Goal: Task Accomplishment & Management: Manage account settings

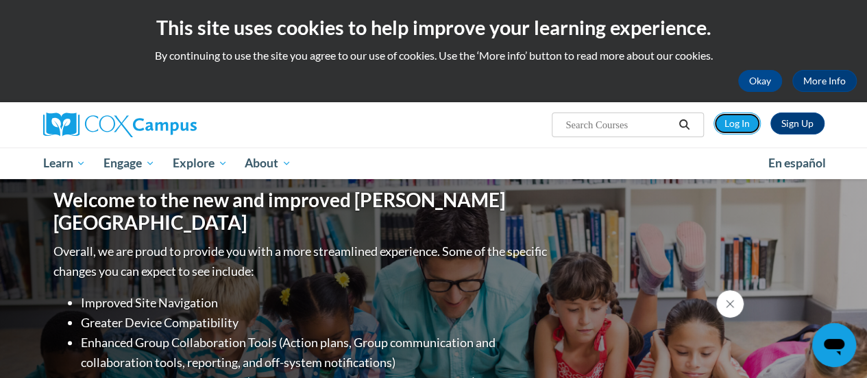
click at [734, 119] on link "Log In" at bounding box center [737, 123] width 47 height 22
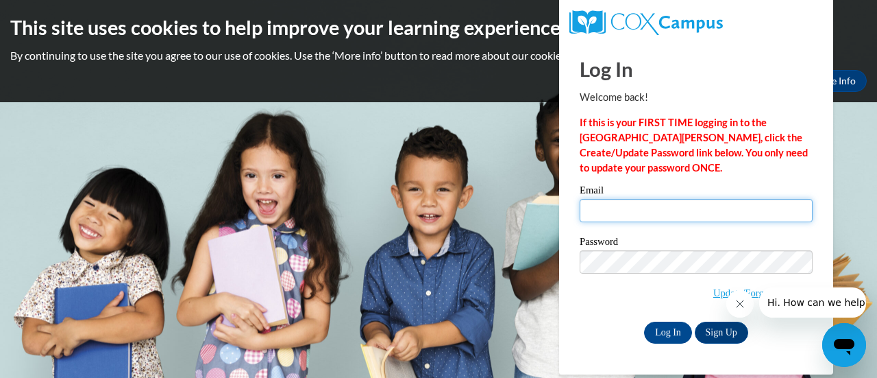
click at [638, 205] on input "Email" at bounding box center [696, 210] width 233 height 23
type input "[PERSON_NAME][EMAIL_ADDRESS][PERSON_NAME][DOMAIN_NAME]"
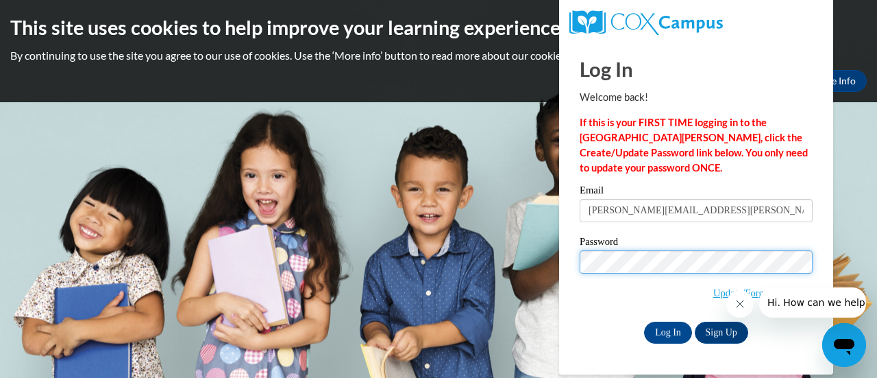
click at [644, 322] on input "Log In" at bounding box center [668, 333] width 48 height 22
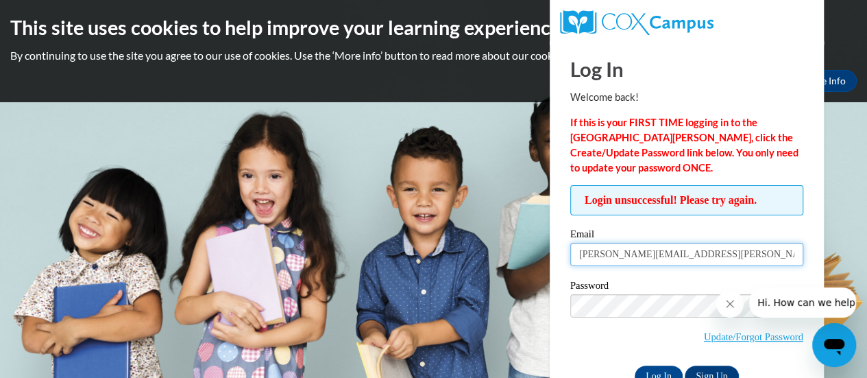
click at [577, 254] on input "shannon.venegas@rusd.org" at bounding box center [686, 254] width 233 height 23
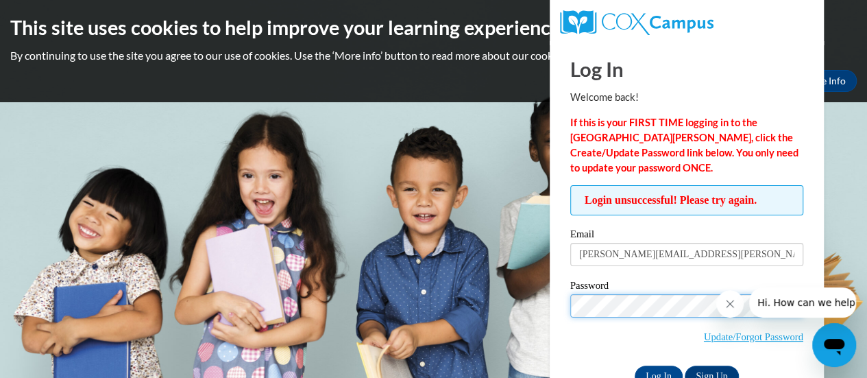
click at [635, 365] on input "Log In" at bounding box center [659, 376] width 48 height 22
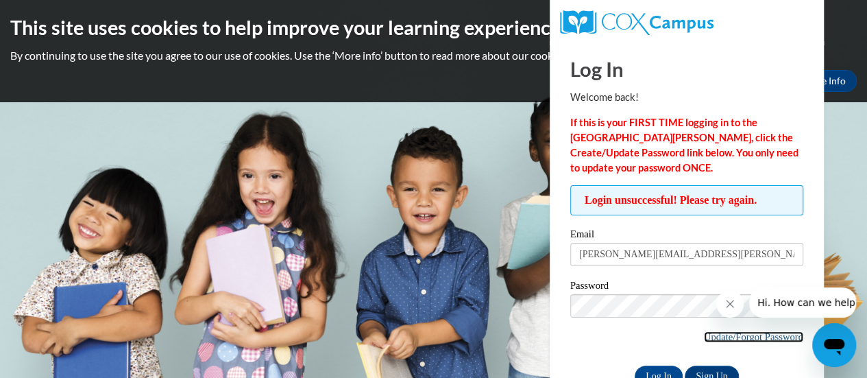
click at [743, 338] on link "Update/Forgot Password" at bounding box center [753, 336] width 99 height 11
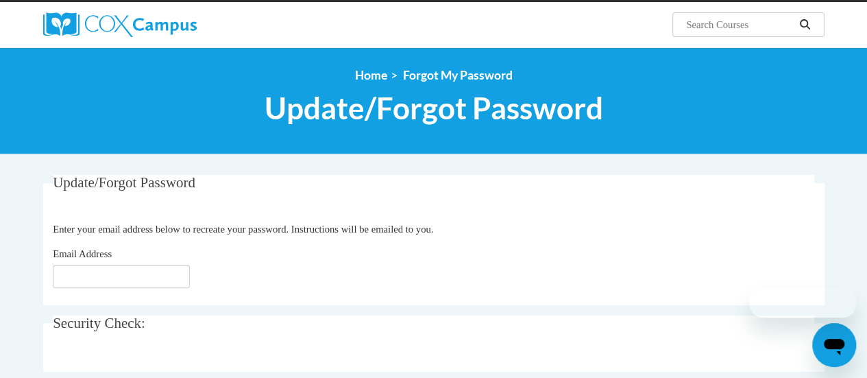
scroll to position [104, 0]
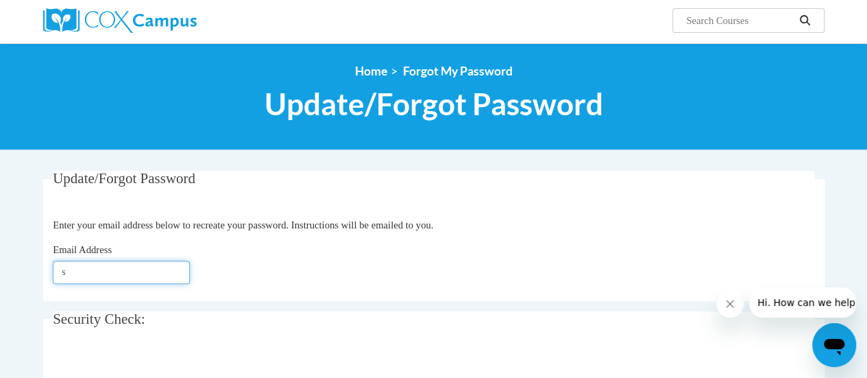
click at [126, 274] on input "s" at bounding box center [121, 272] width 137 height 23
type input "[PERSON_NAME][EMAIL_ADDRESS][DOMAIN_NAME]"
click button "Refresh captcha" at bounding box center [0, 0] width 0 height 0
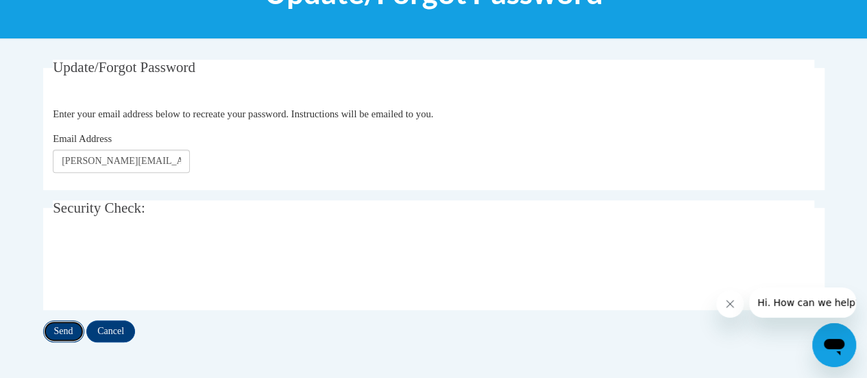
click at [62, 328] on input "Send" at bounding box center [63, 331] width 41 height 22
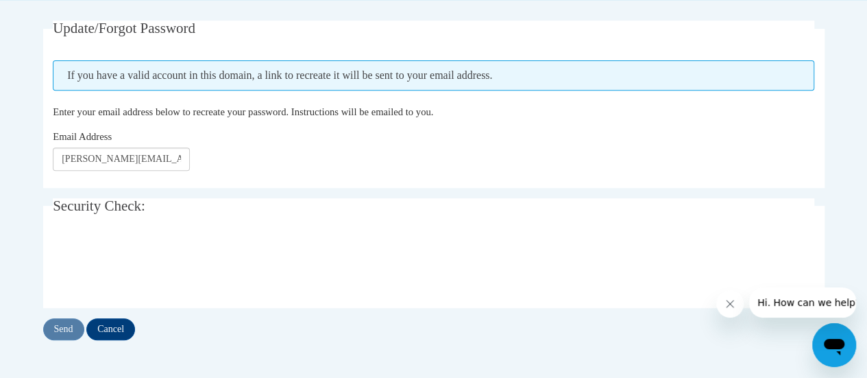
scroll to position [256, 0]
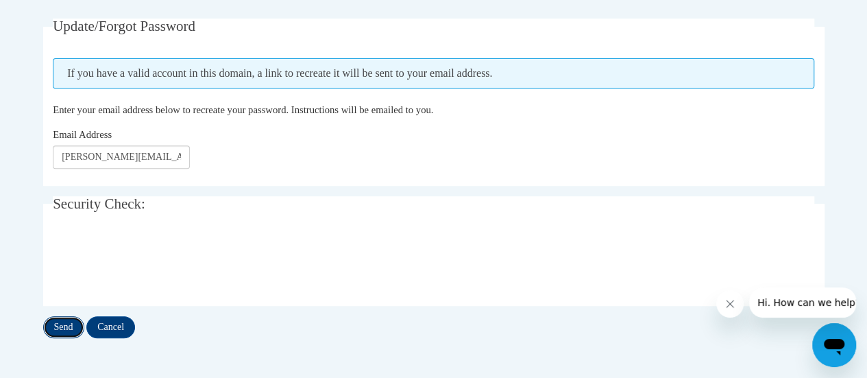
click at [64, 324] on input "Send" at bounding box center [63, 327] width 41 height 22
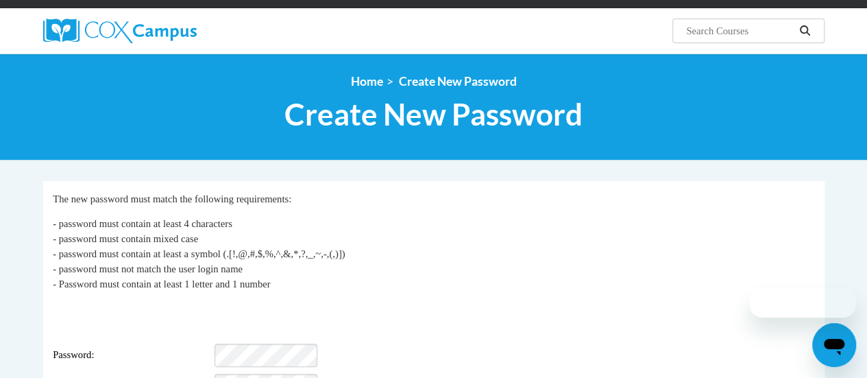
scroll to position [141, 0]
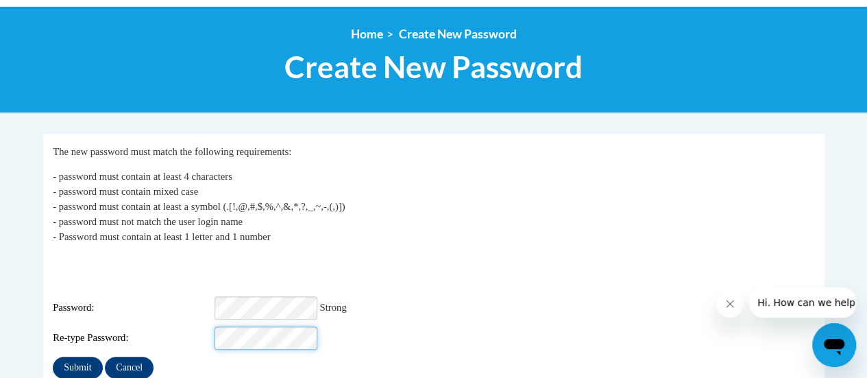
click at [53, 356] on input "Submit" at bounding box center [77, 367] width 49 height 22
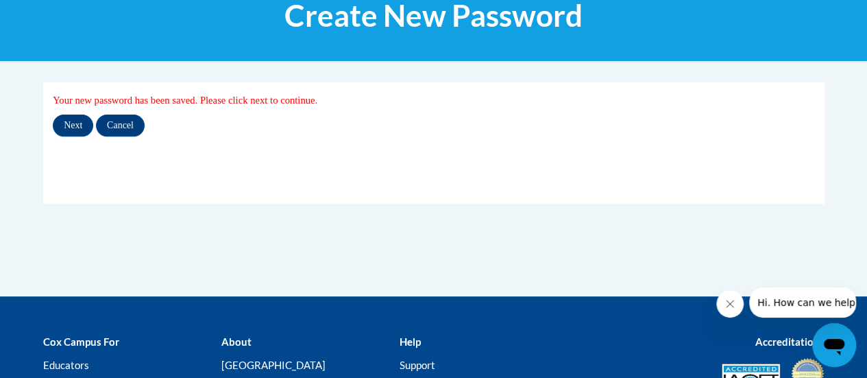
scroll to position [195, 0]
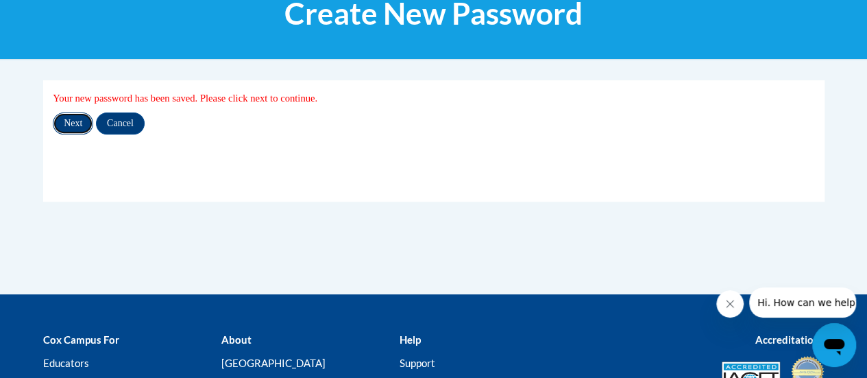
click at [74, 121] on input "Next" at bounding box center [73, 123] width 40 height 22
